Goal: Task Accomplishment & Management: Use online tool/utility

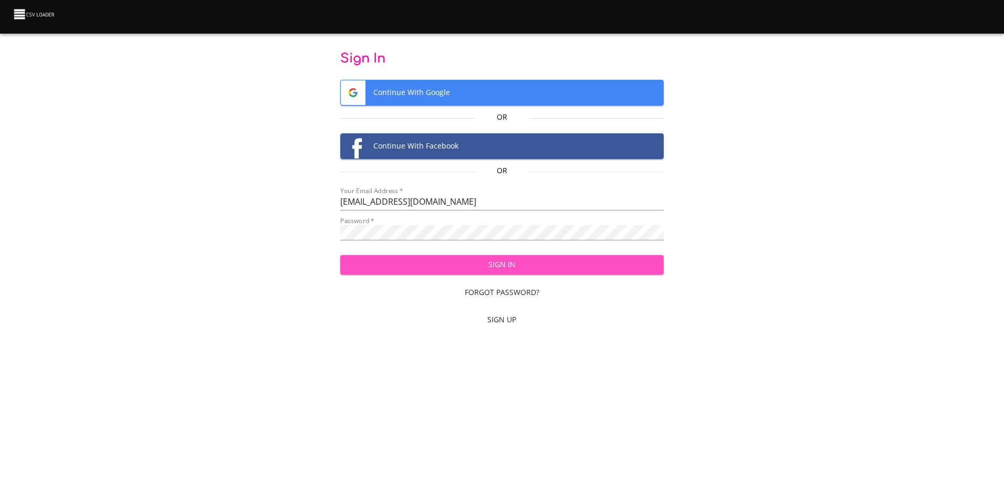
click at [478, 269] on span "Sign In" at bounding box center [502, 264] width 307 height 13
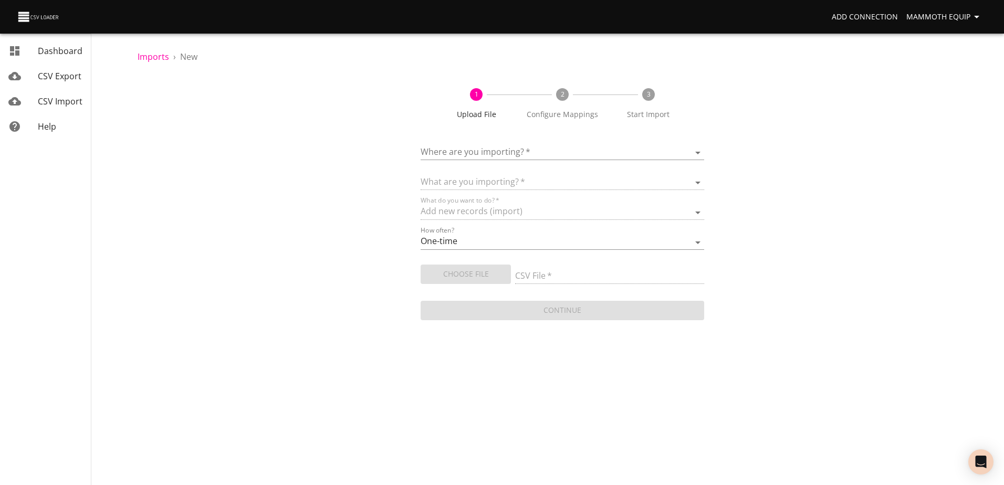
click at [698, 149] on body "Add Connection Mammoth Equip Dashboard CSV Export CSV Import Help Imports › New…" at bounding box center [502, 242] width 1004 height 485
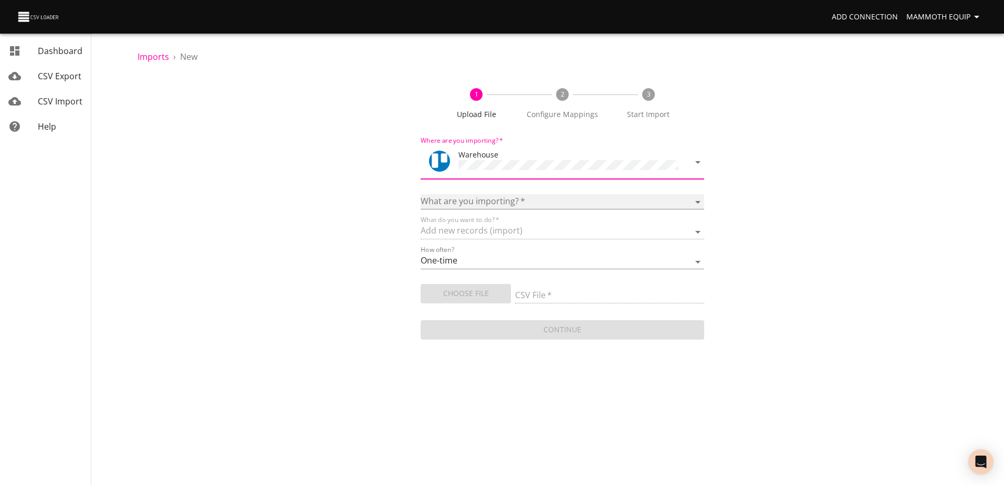
drag, startPoint x: 701, startPoint y: 199, endPoint x: 660, endPoint y: 202, distance: 41.1
click at [701, 199] on select "Boards Cards Checkitems Checklists" at bounding box center [562, 201] width 283 height 15
select select "cards"
click at [421, 194] on select "Boards Cards Checkitems Checklists" at bounding box center [562, 201] width 283 height 15
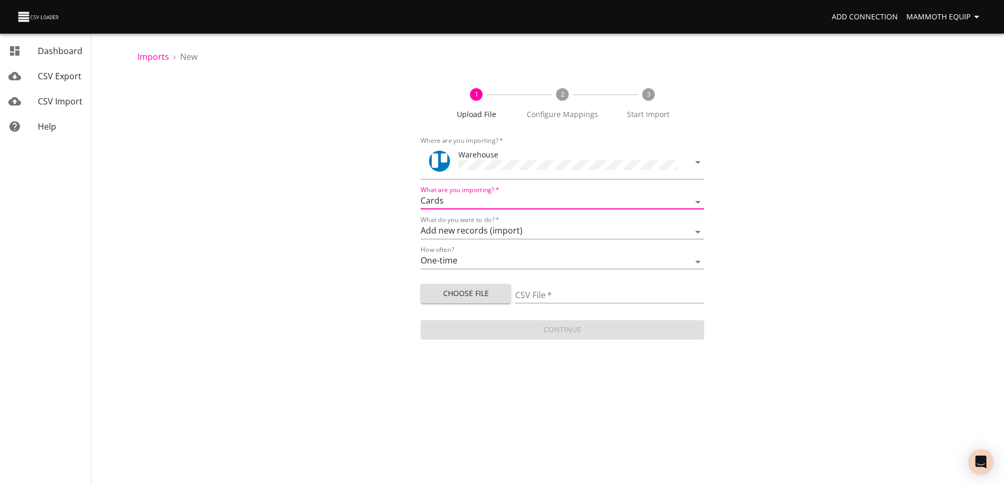
click at [445, 295] on span "Choose File" at bounding box center [466, 293] width 74 height 13
type input "Import1.xlsx"
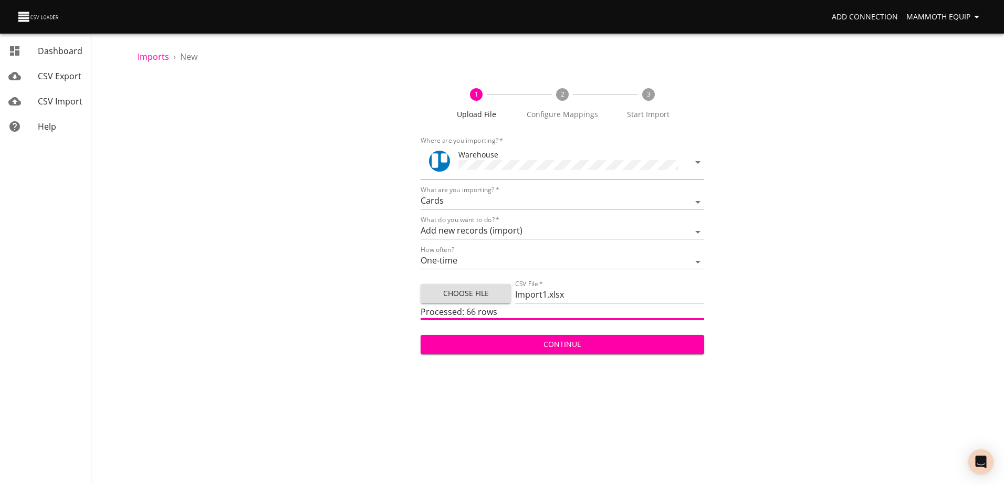
click at [519, 343] on span "Continue" at bounding box center [562, 344] width 266 height 13
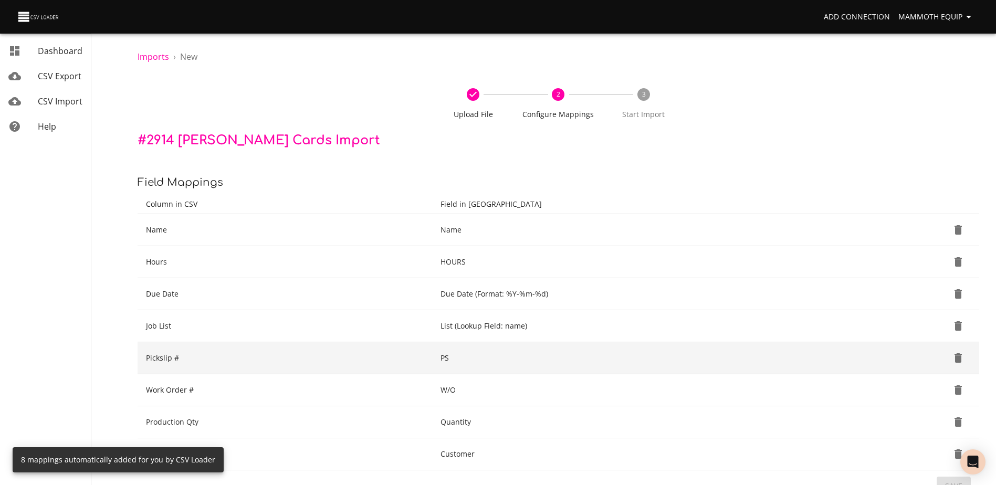
scroll to position [111, 0]
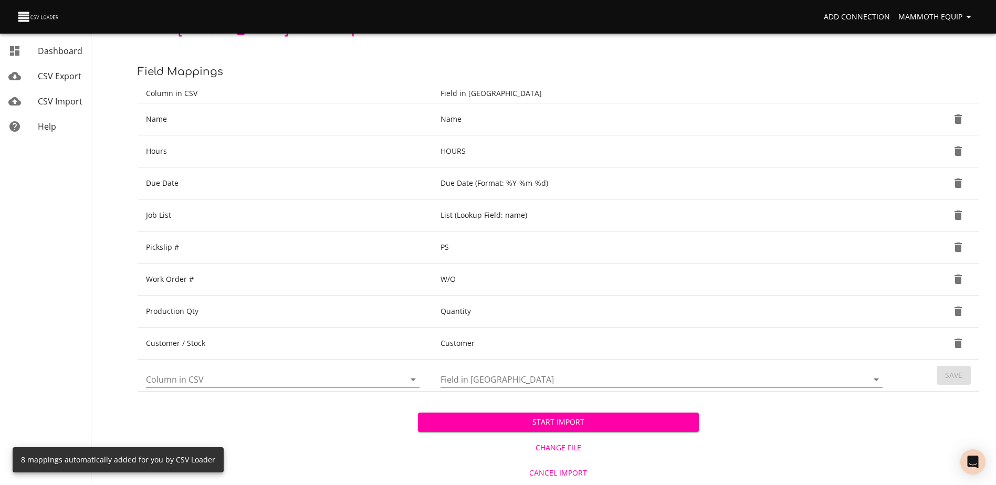
click at [582, 420] on span "Start Import" at bounding box center [558, 422] width 264 height 13
